Goal: Check status: Check status

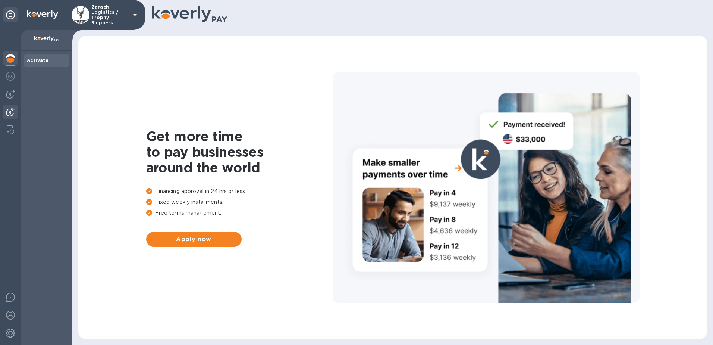
click at [10, 111] on img at bounding box center [10, 111] width 9 height 9
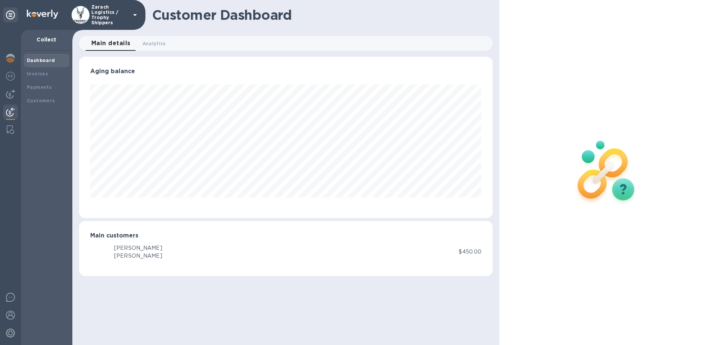
scroll to position [161, 414]
click at [43, 86] on b "Payments" at bounding box center [39, 87] width 25 height 6
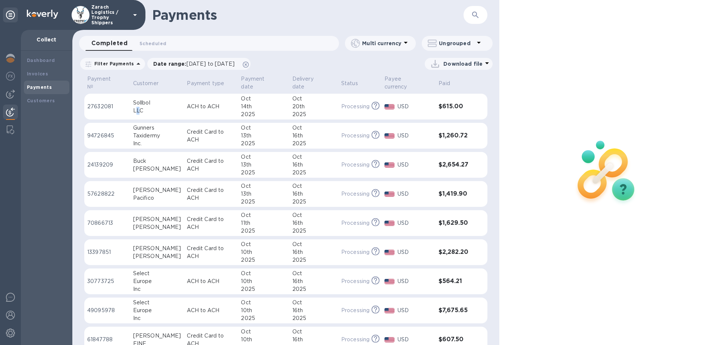
click at [140, 107] on div "LLC" at bounding box center [157, 111] width 48 height 8
